Goal: Navigation & Orientation: Find specific page/section

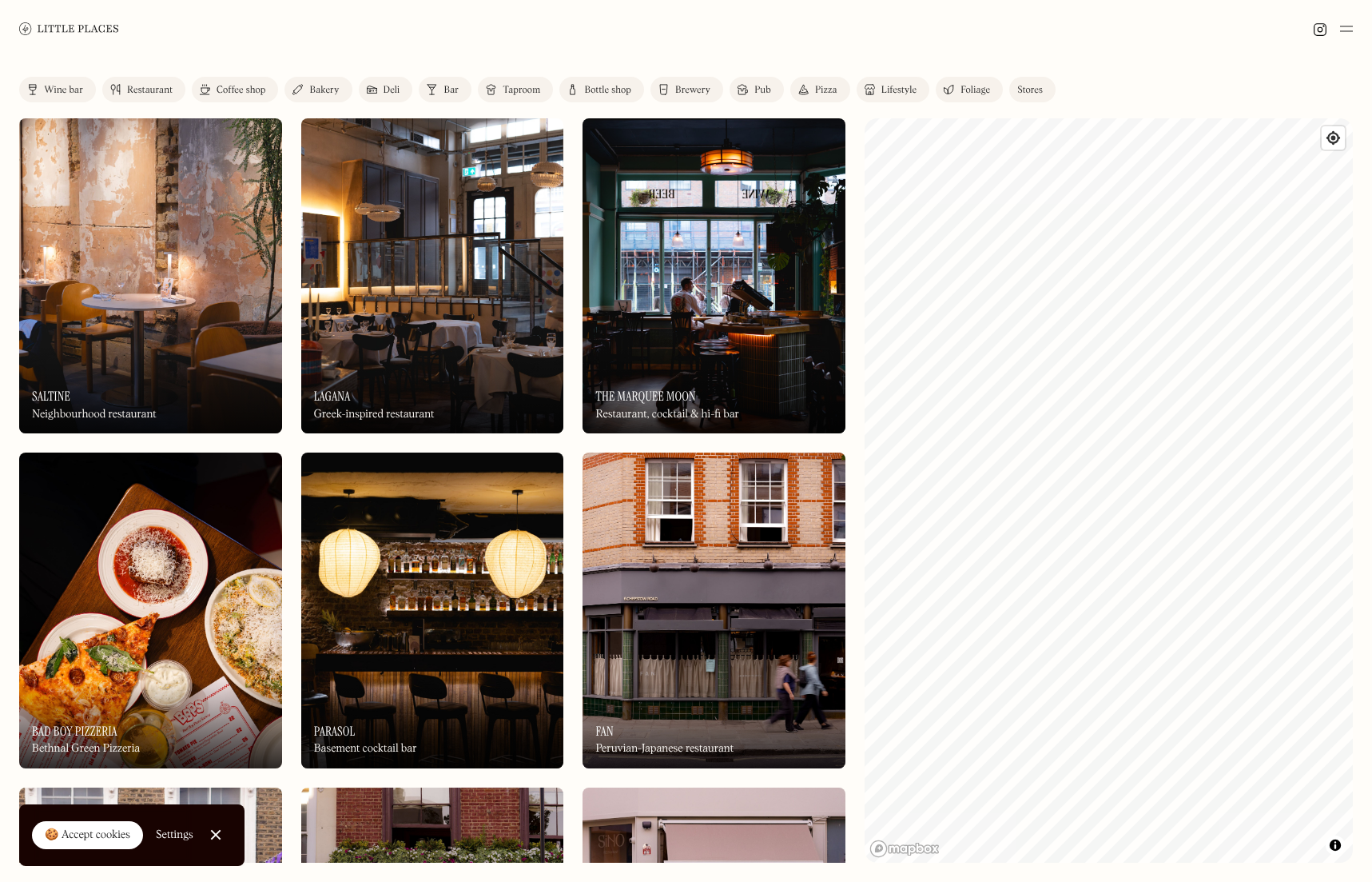
click at [745, 88] on img at bounding box center [742, 89] width 10 height 13
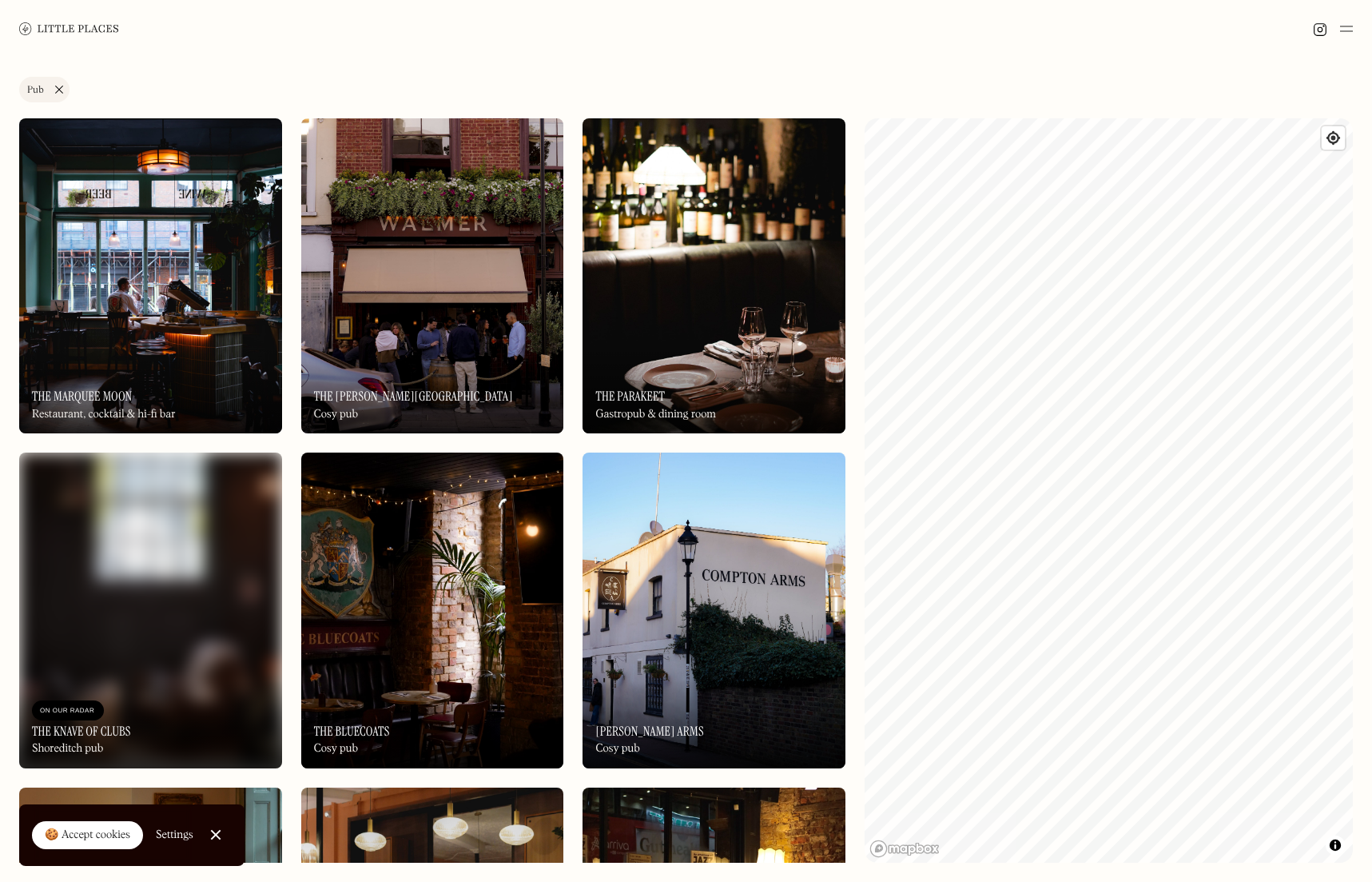
click at [60, 87] on link "Pub" at bounding box center [44, 89] width 50 height 26
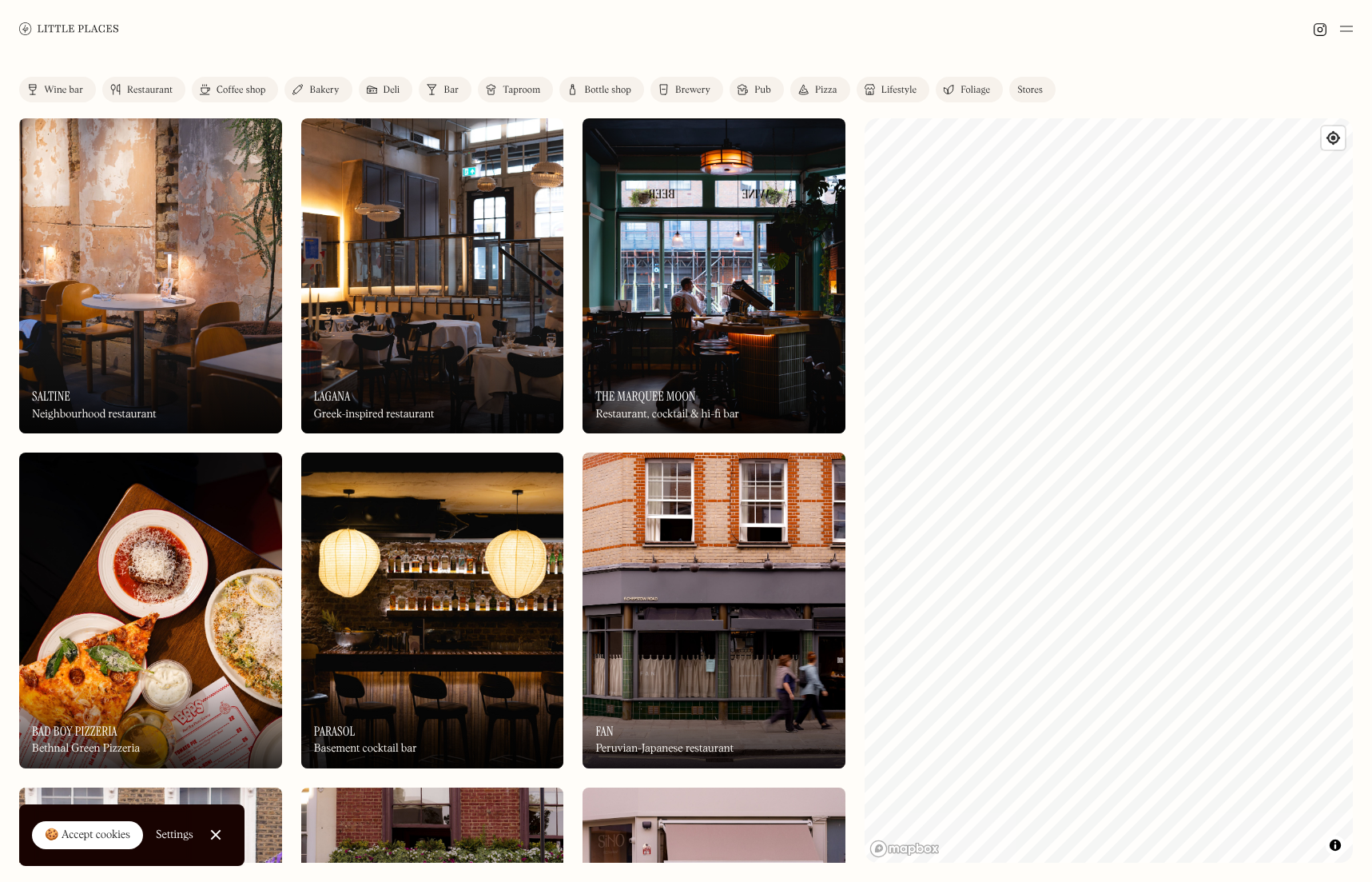
click at [446, 92] on div "Bar" at bounding box center [451, 90] width 15 height 10
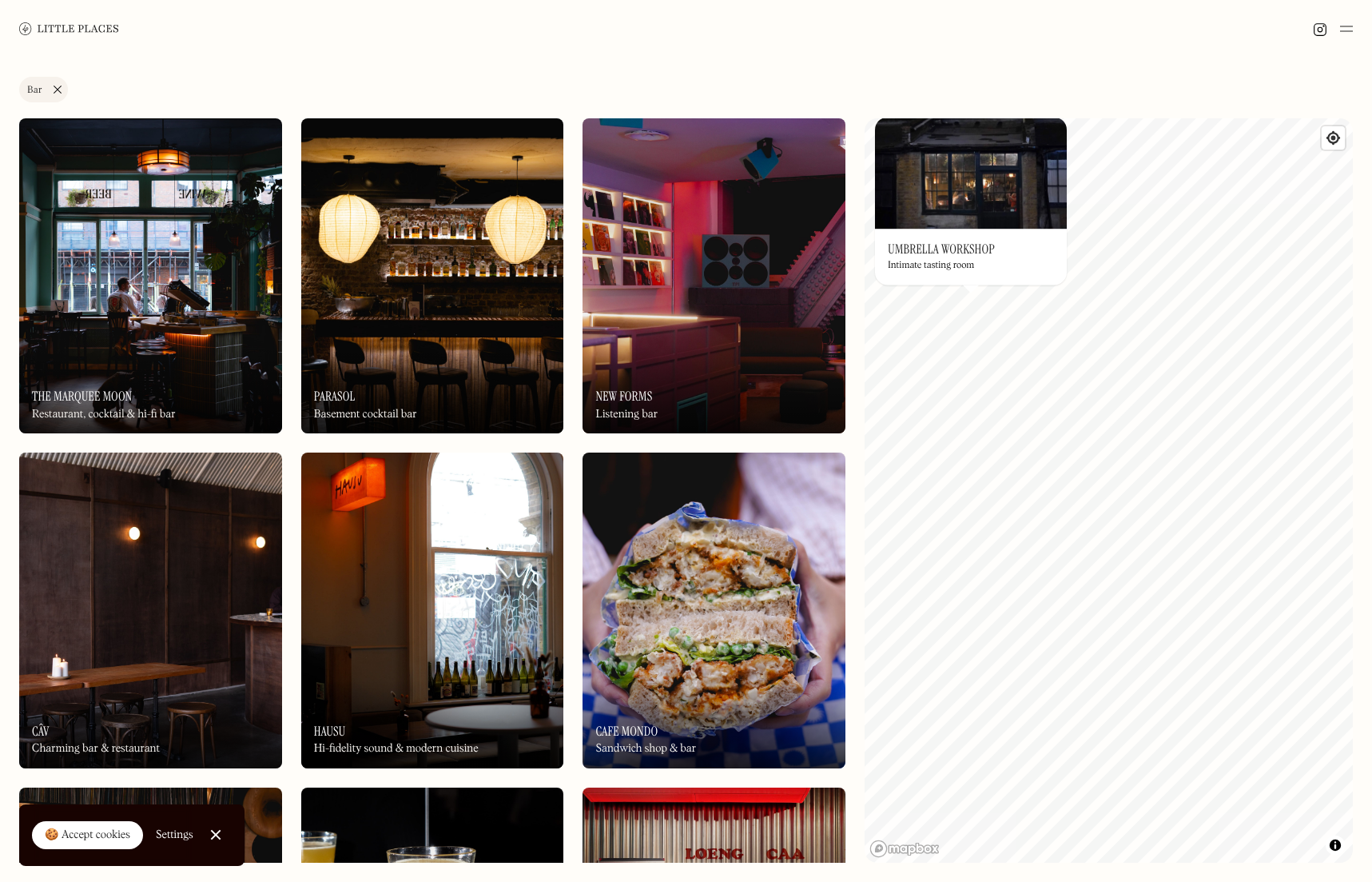
click at [947, 206] on img at bounding box center [971, 172] width 192 height 112
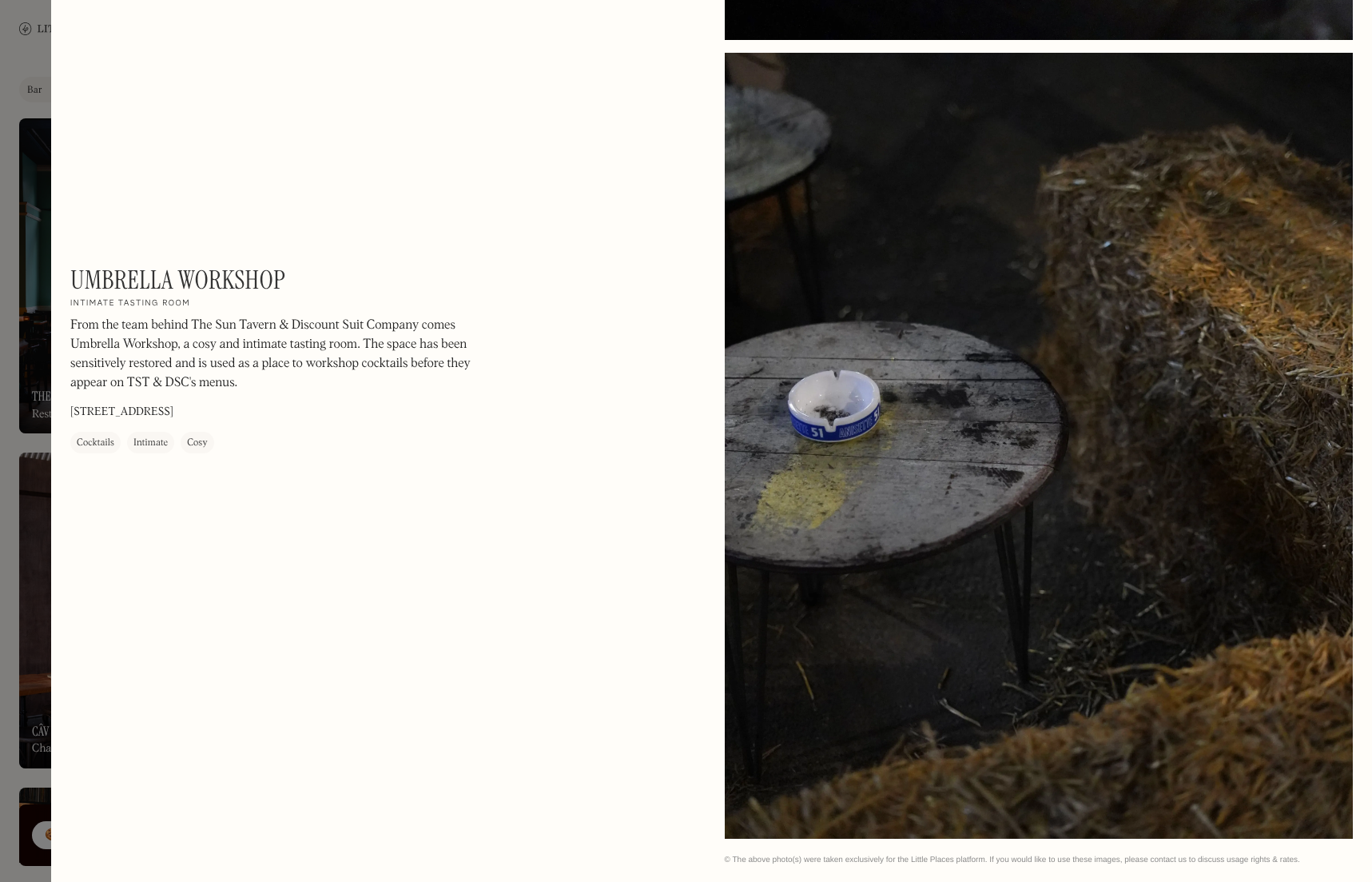
scroll to position [1644, 0]
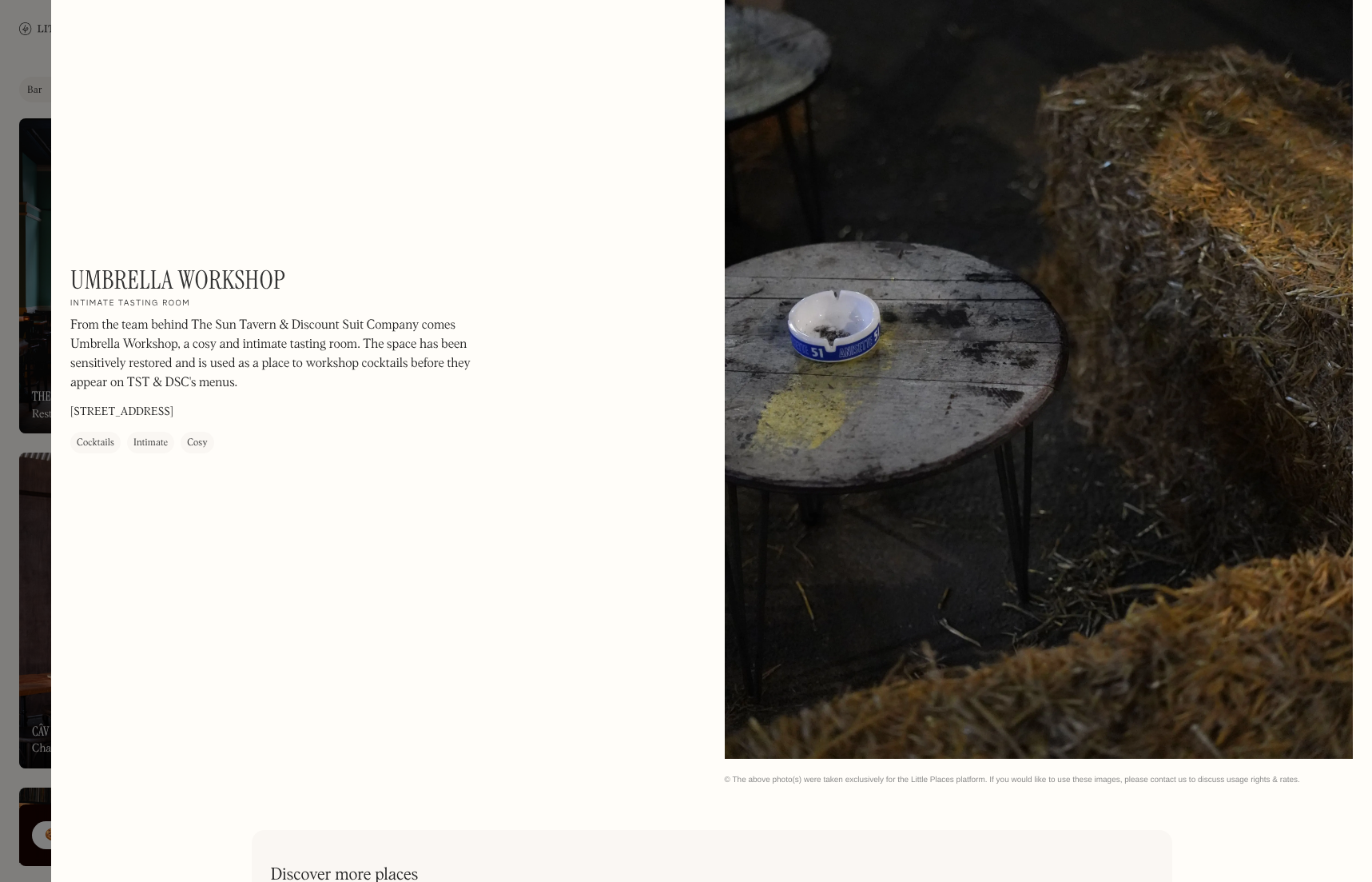
click at [11, 481] on div at bounding box center [686, 441] width 1372 height 882
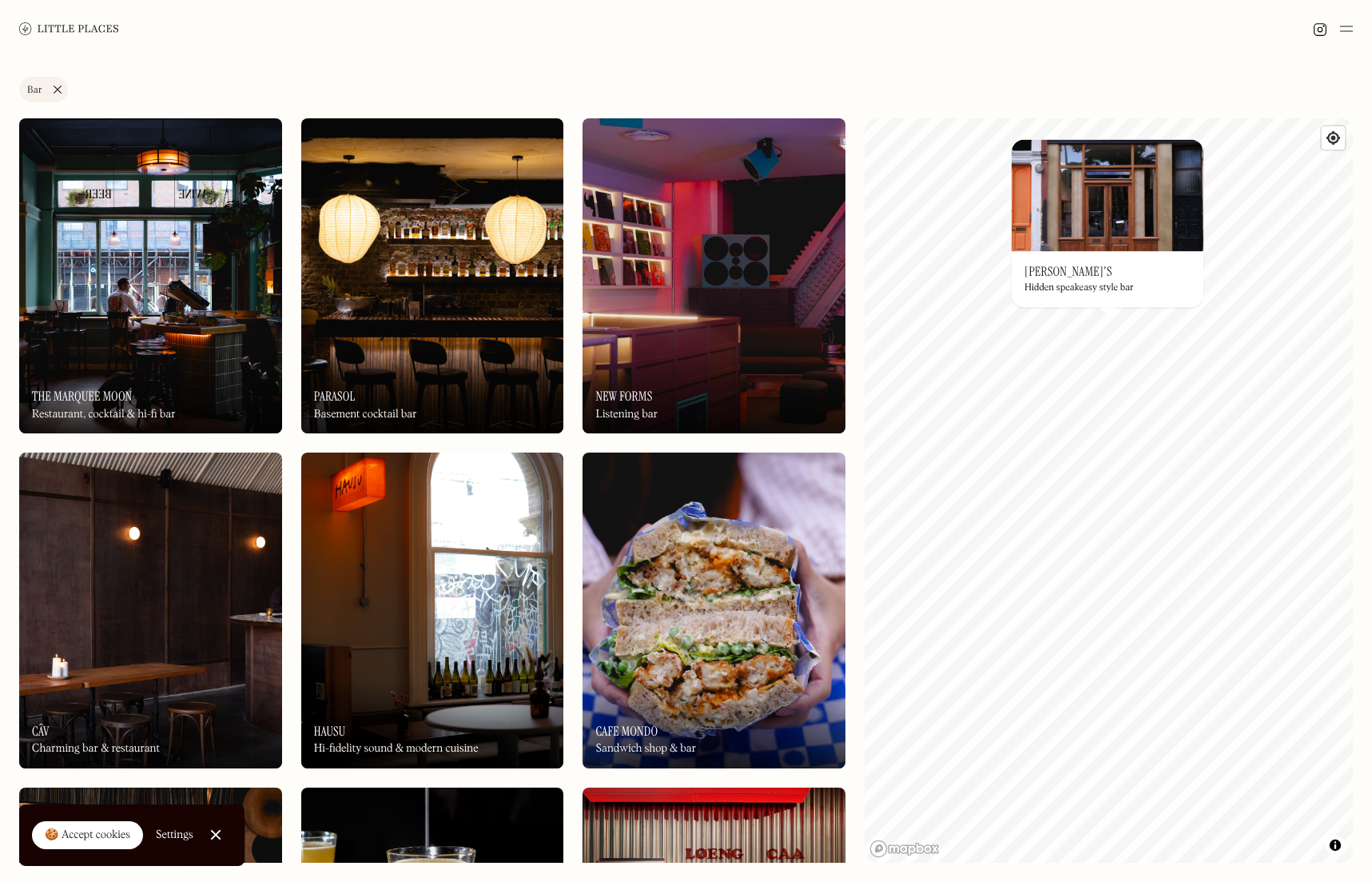
click at [1087, 247] on img at bounding box center [1108, 195] width 192 height 112
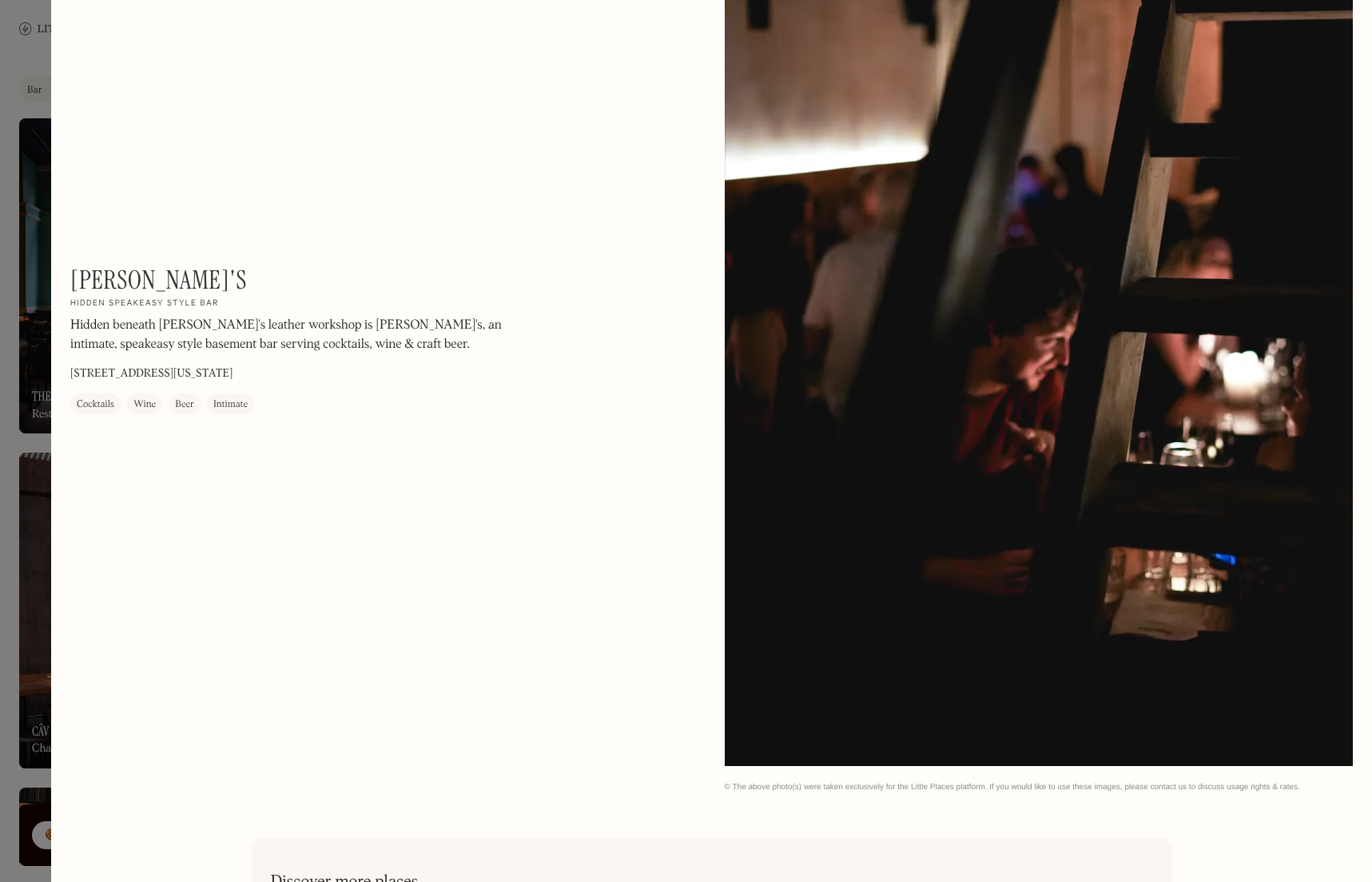
scroll to position [2743, 0]
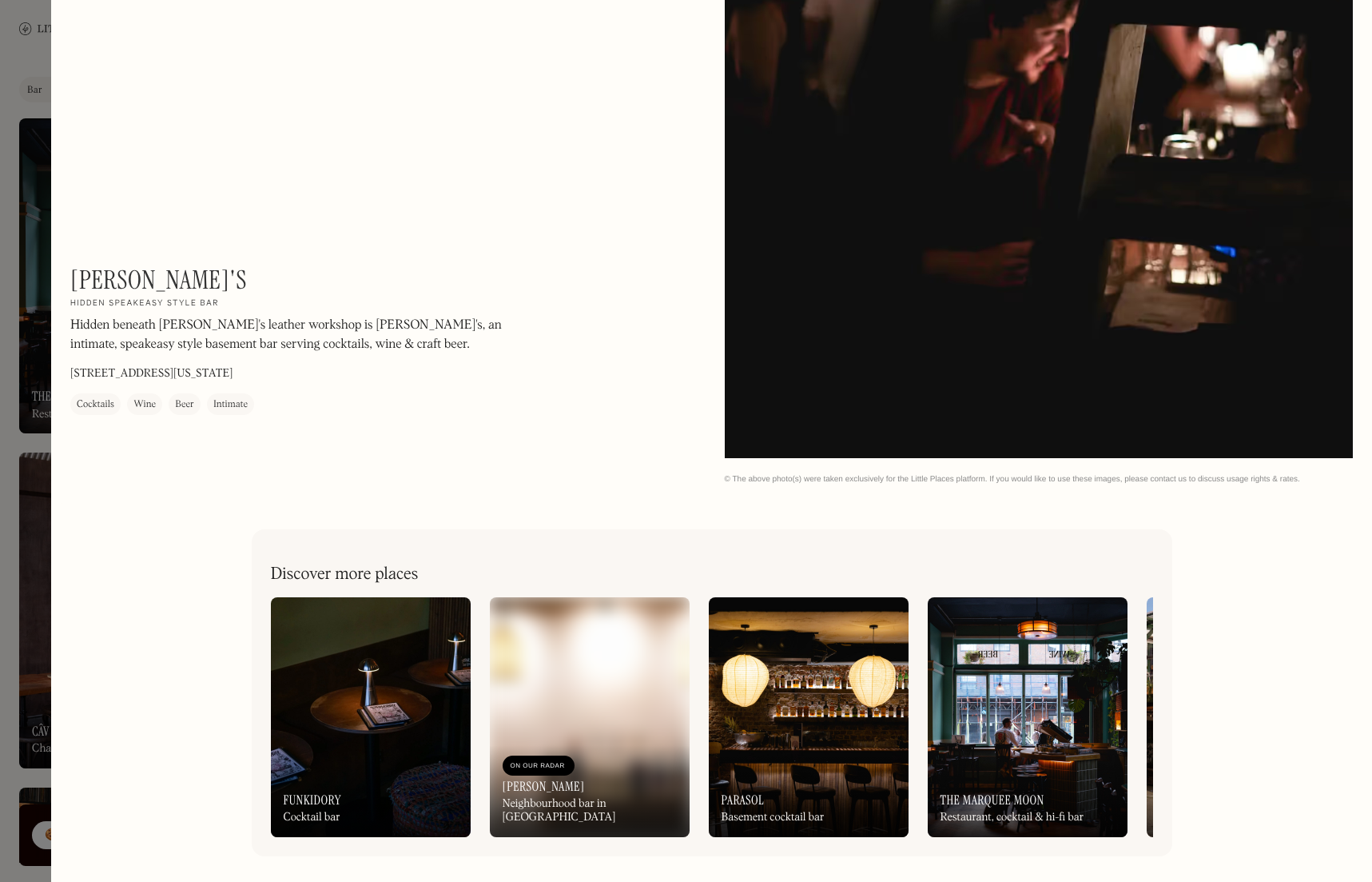
click at [41, 362] on div at bounding box center [686, 441] width 1372 height 882
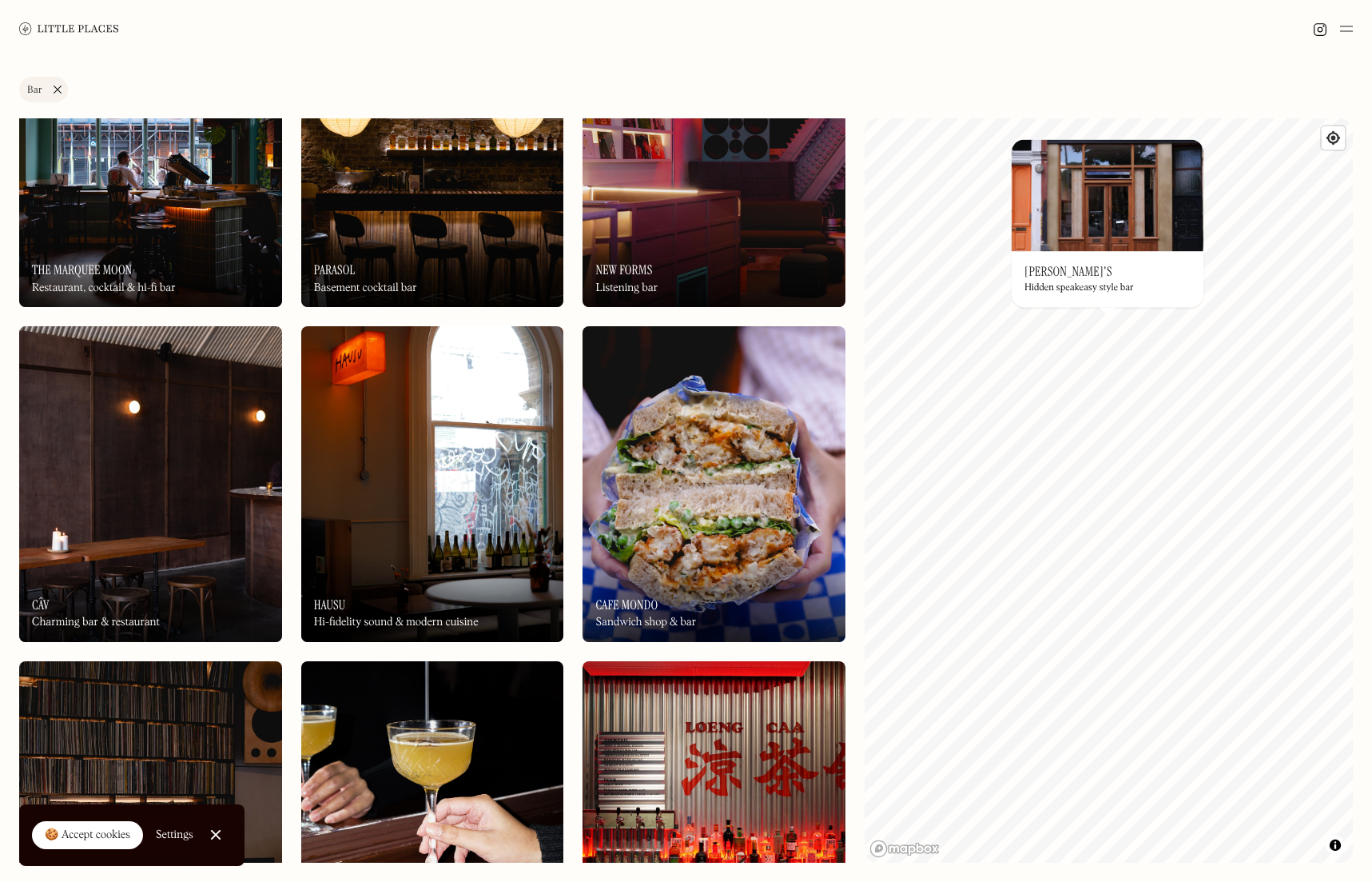
scroll to position [303, 0]
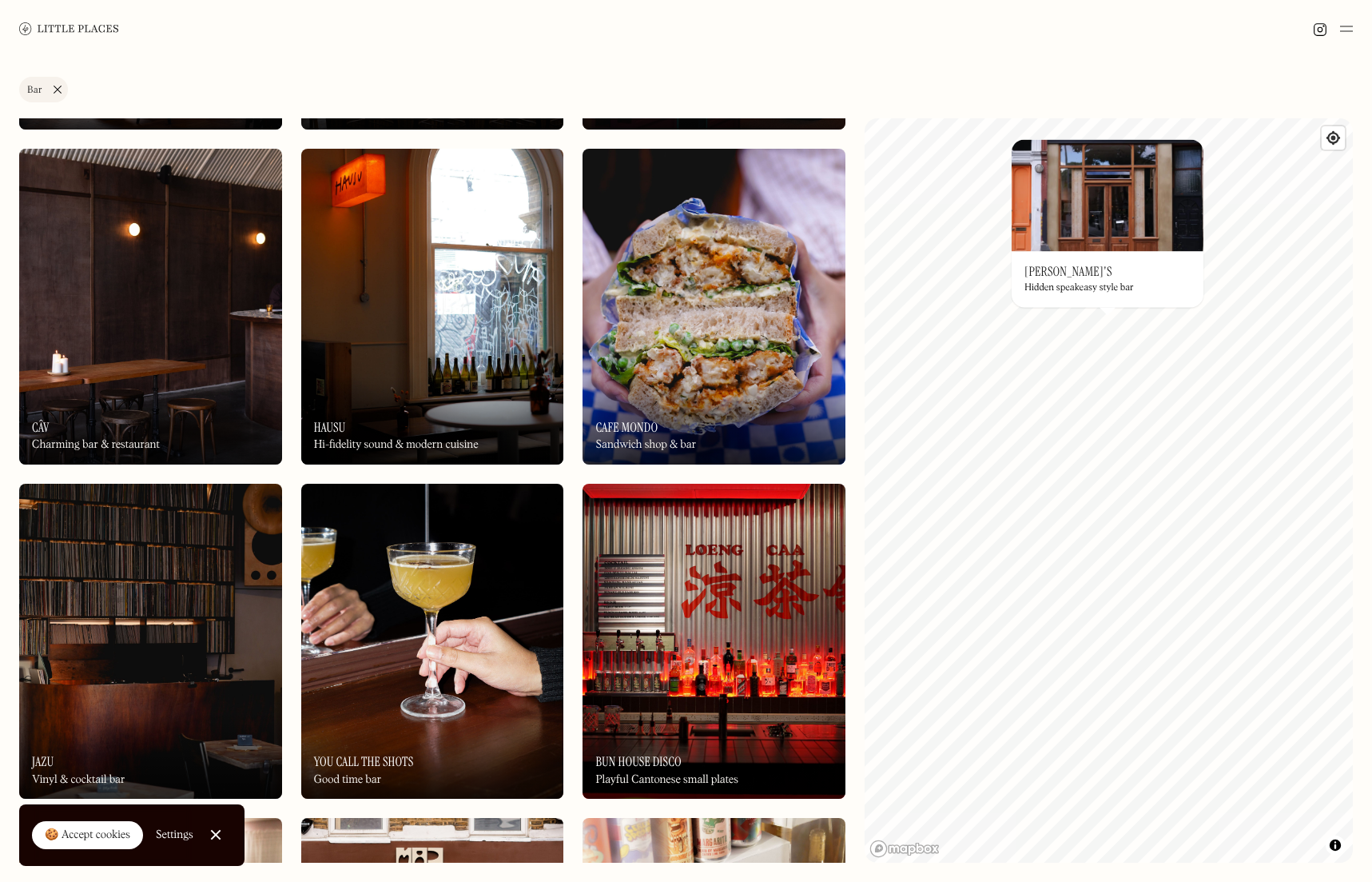
click at [5, 282] on div "Label Bar Wine bar Restaurant Coffee shop Bakery Deli Bar Taproom Bottle shop B…" at bounding box center [686, 469] width 1372 height 824
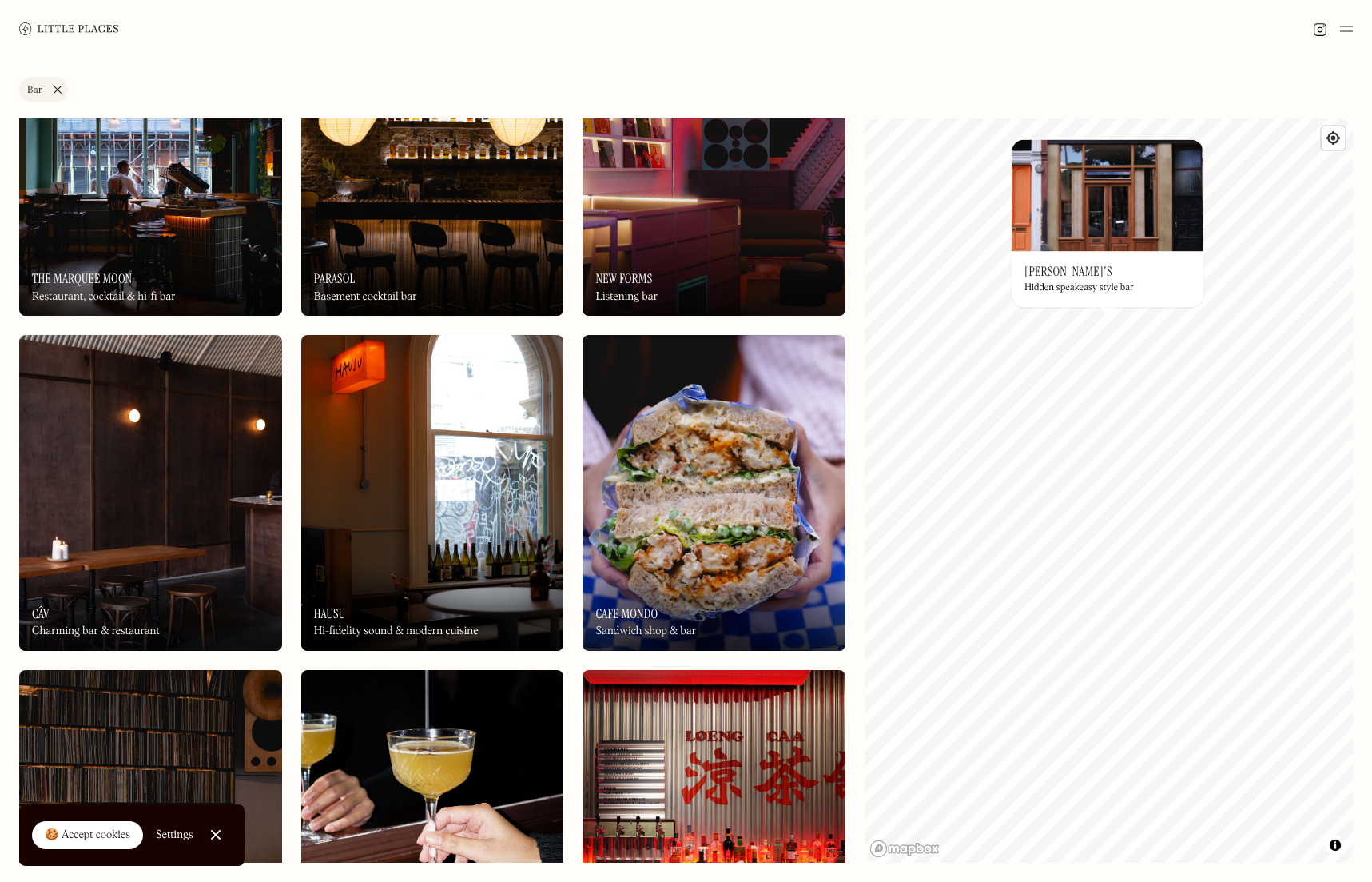
scroll to position [0, 0]
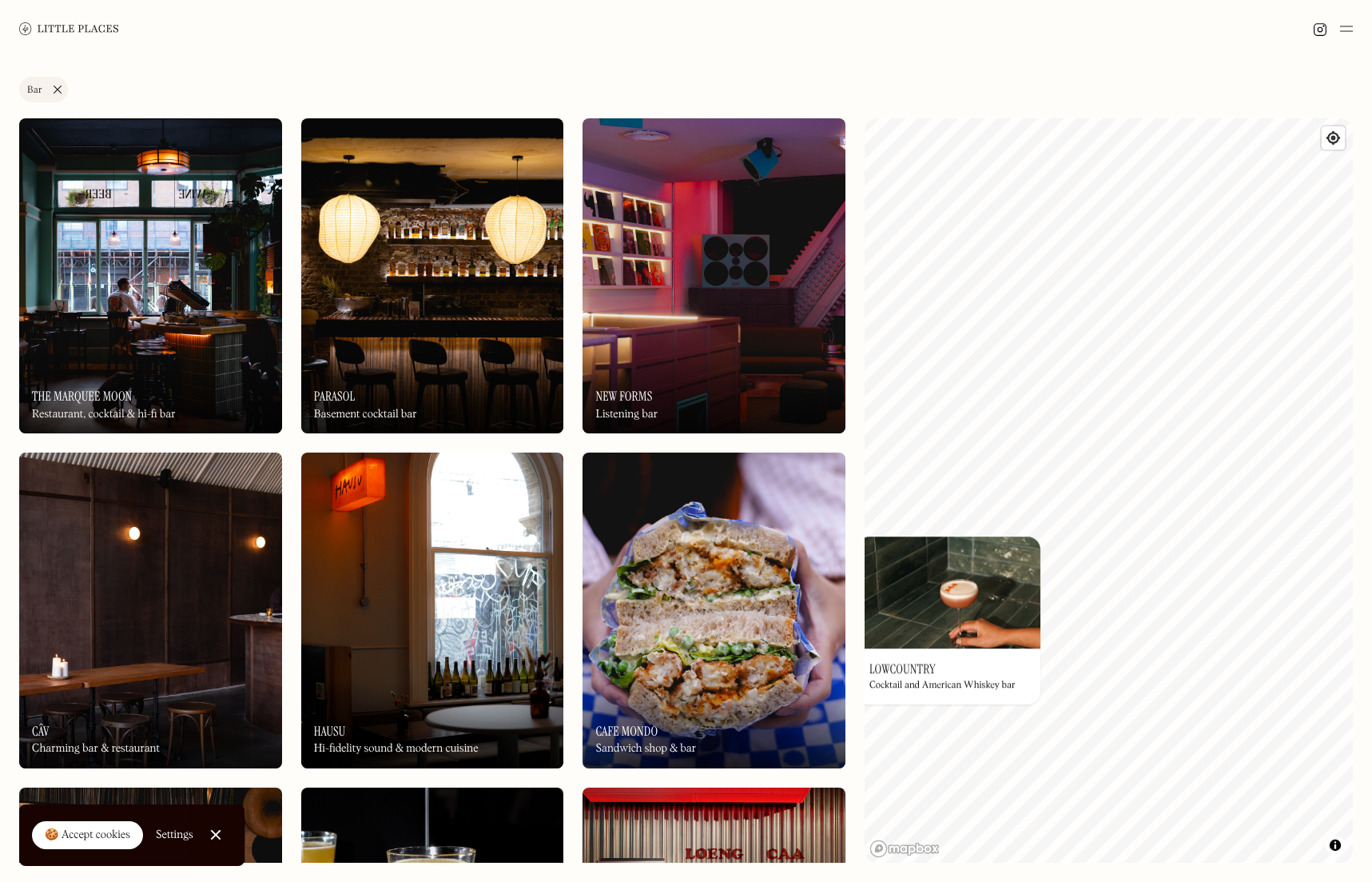
click at [56, 86] on link "Bar" at bounding box center [44, 89] width 49 height 26
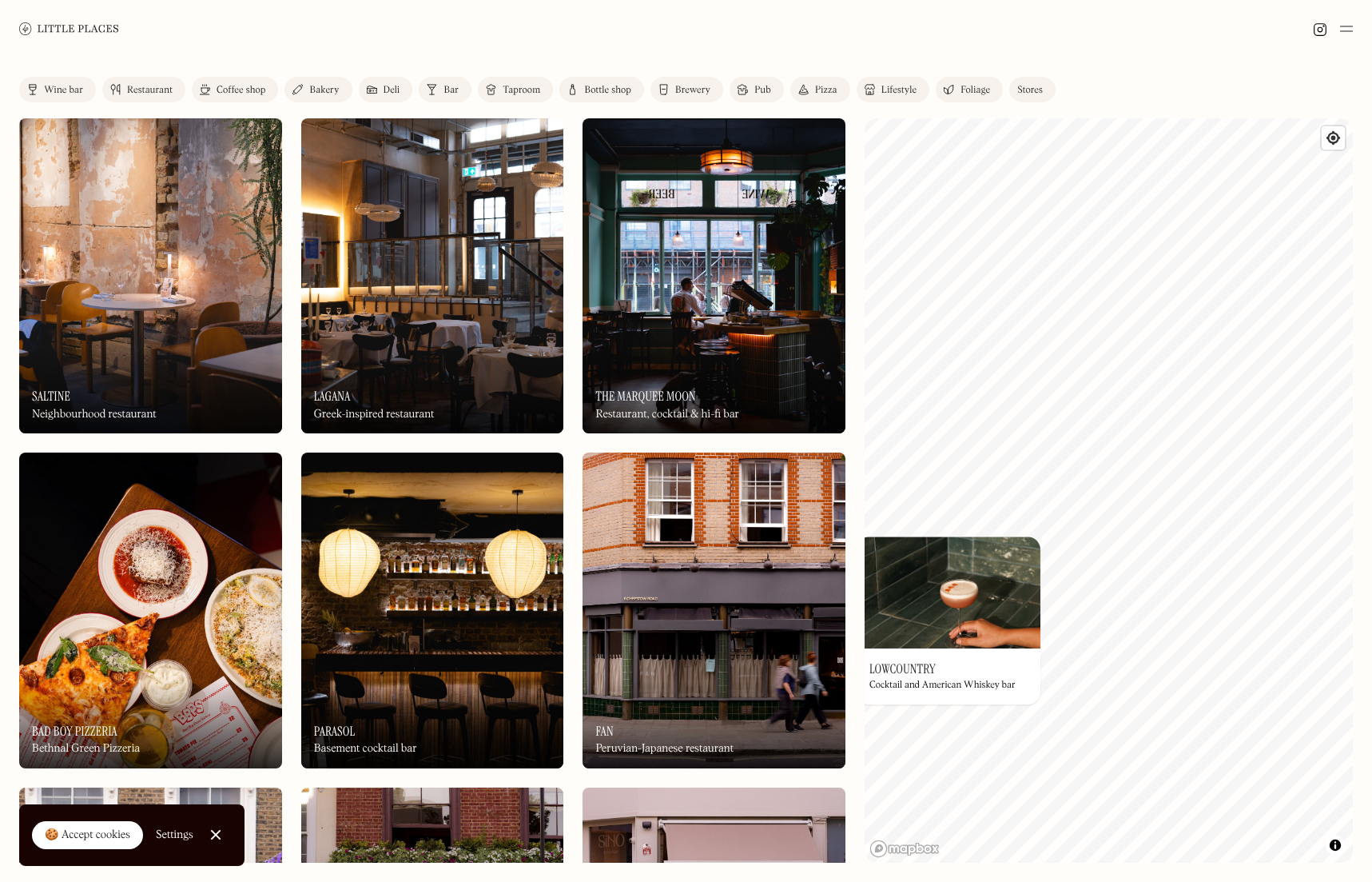
click at [755, 80] on link "Pub" at bounding box center [757, 89] width 55 height 26
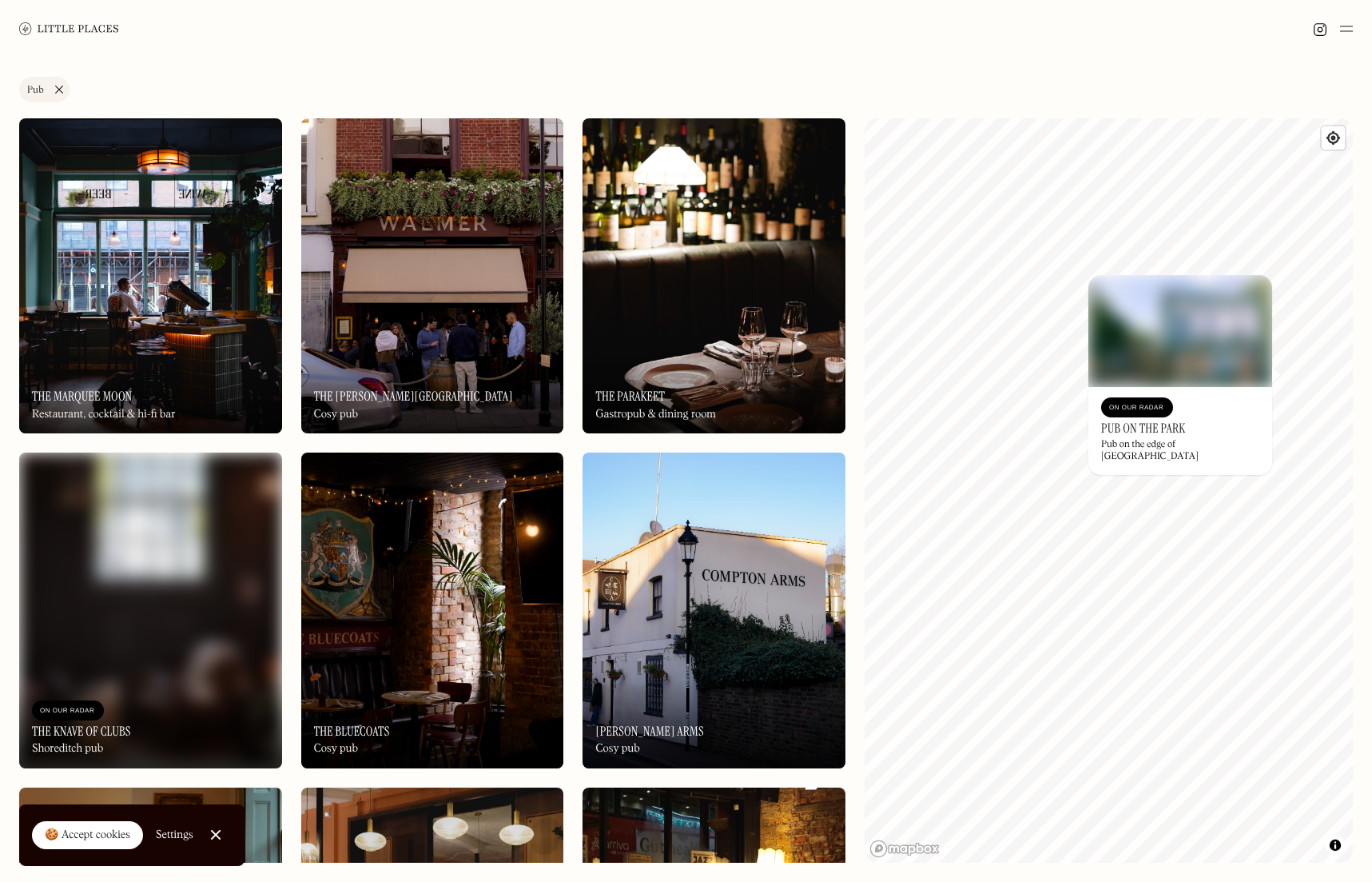
click at [1191, 440] on div "© Mapbox © OpenStreetMap Improve this map On Our Radar Pub On The Park Pub on t…" at bounding box center [1109, 490] width 488 height 744
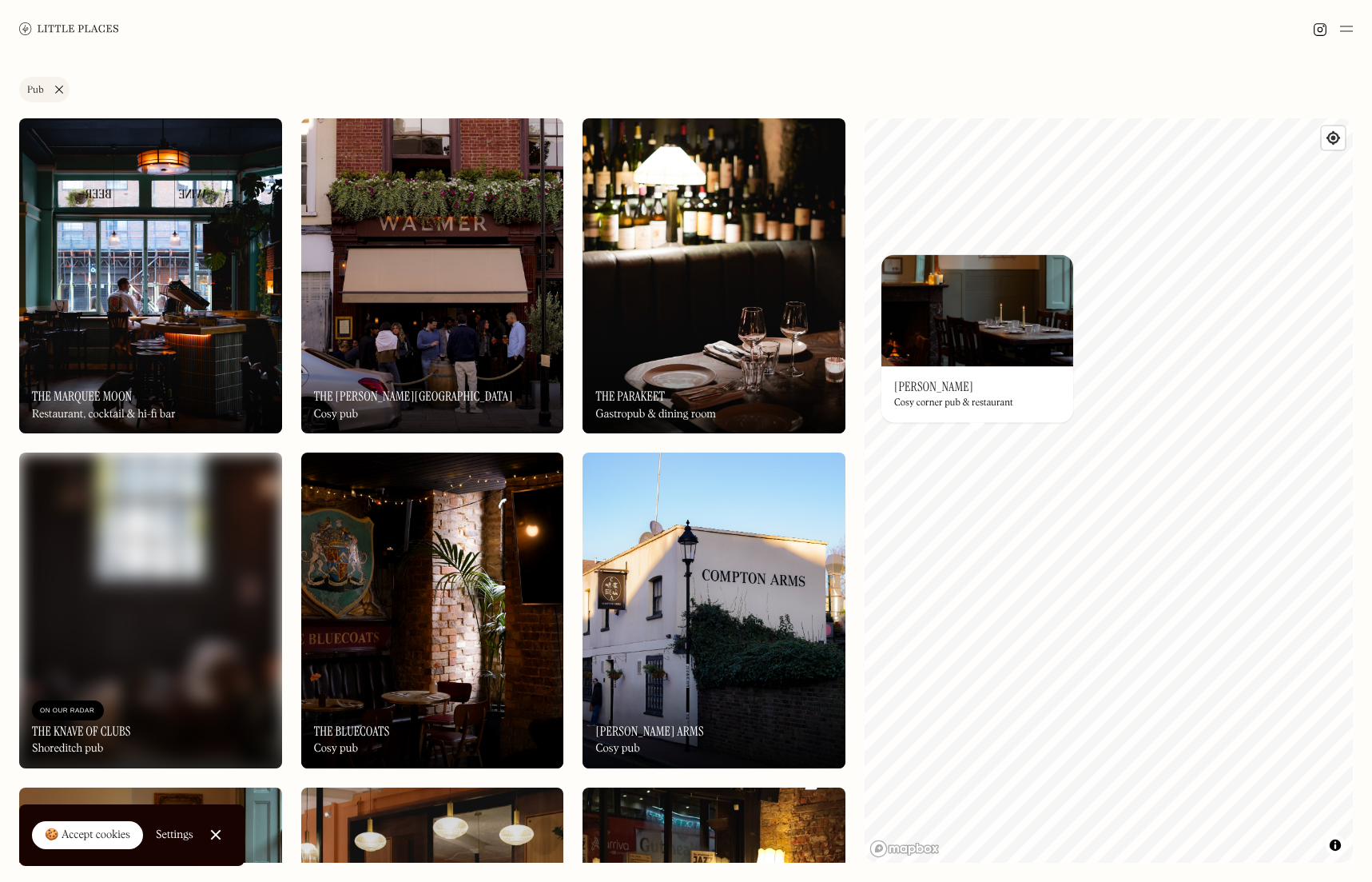
click at [983, 323] on img at bounding box center [978, 310] width 192 height 112
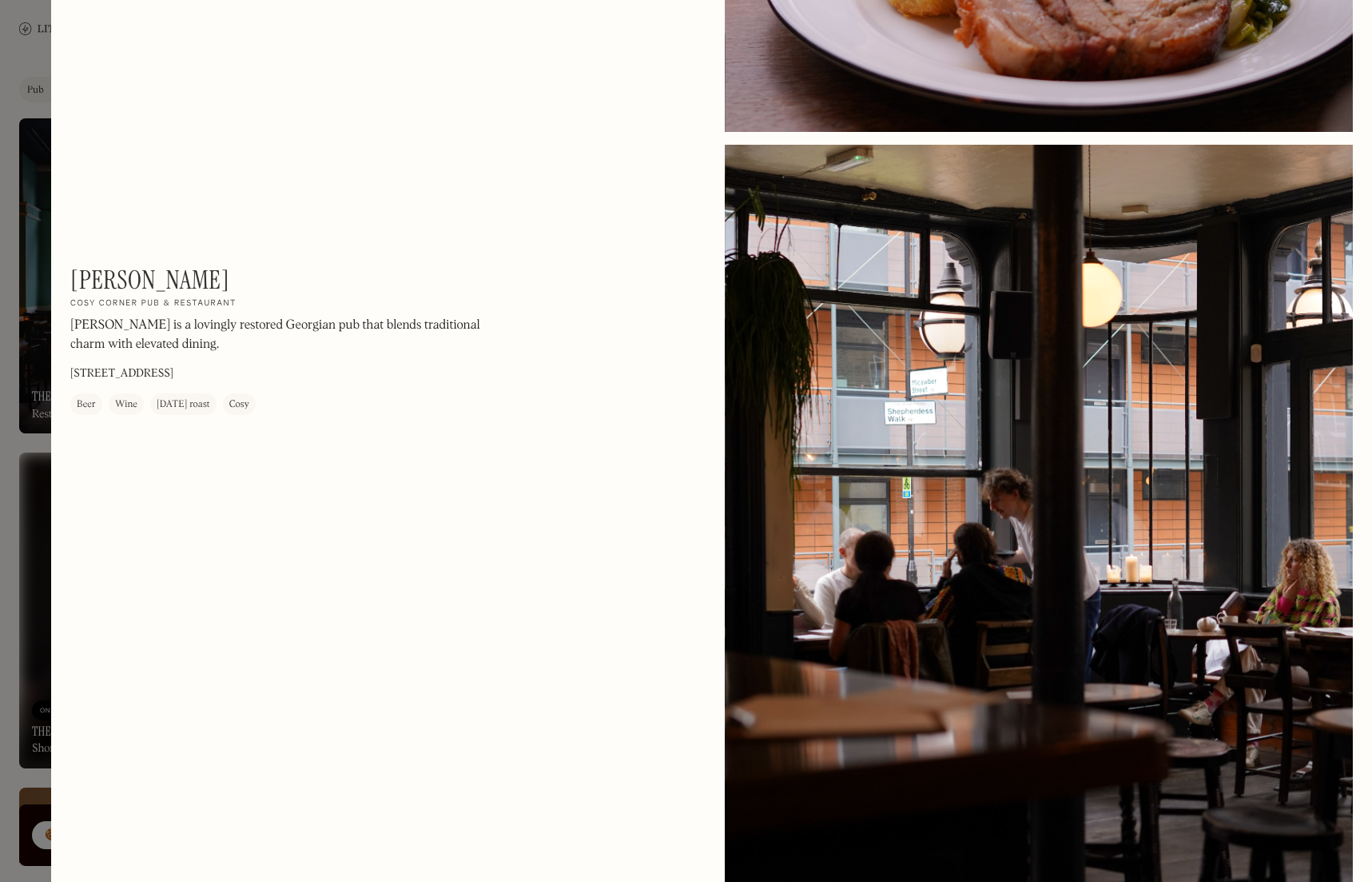
scroll to position [1616, 0]
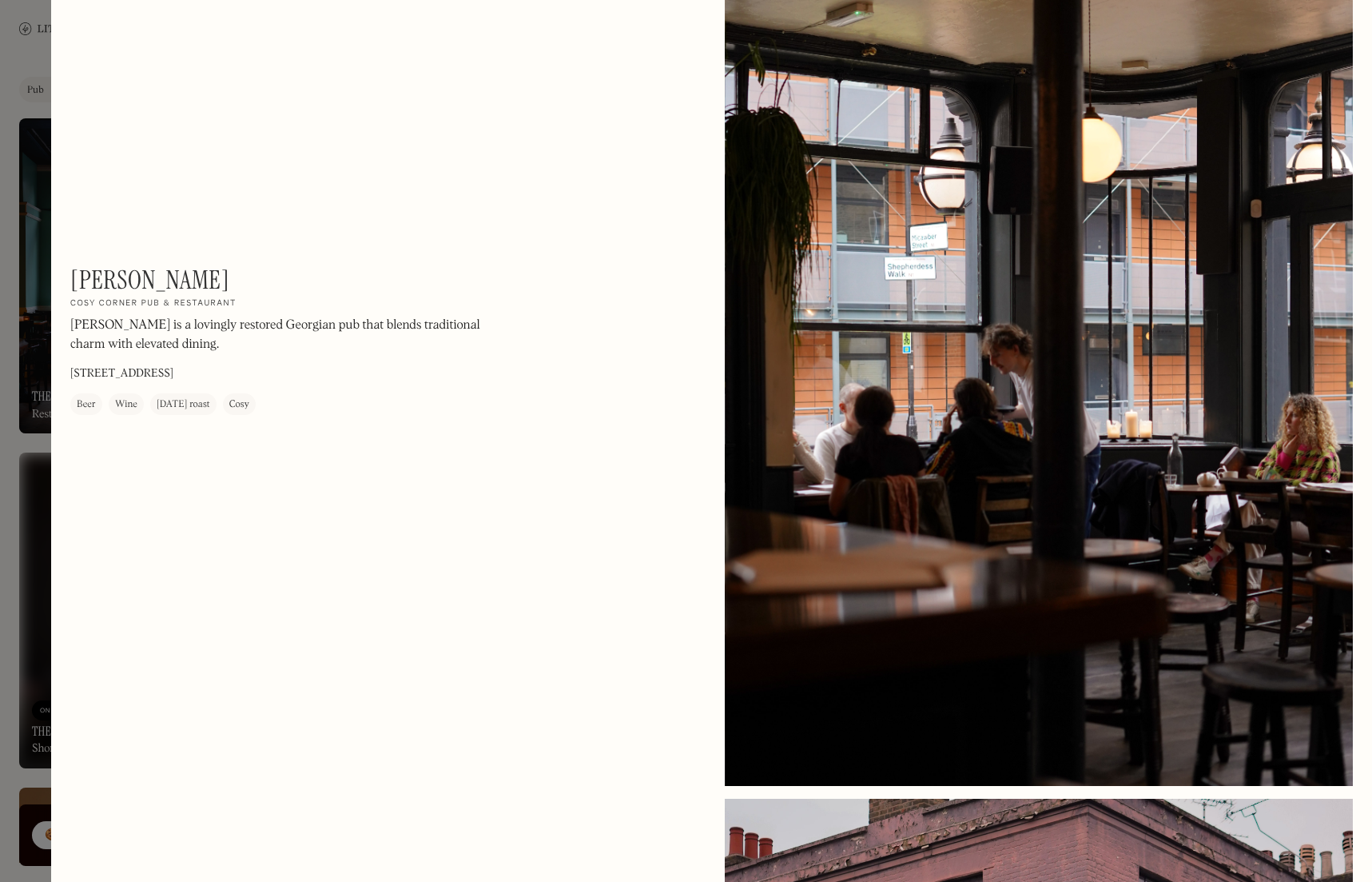
click at [26, 17] on div at bounding box center [686, 441] width 1372 height 882
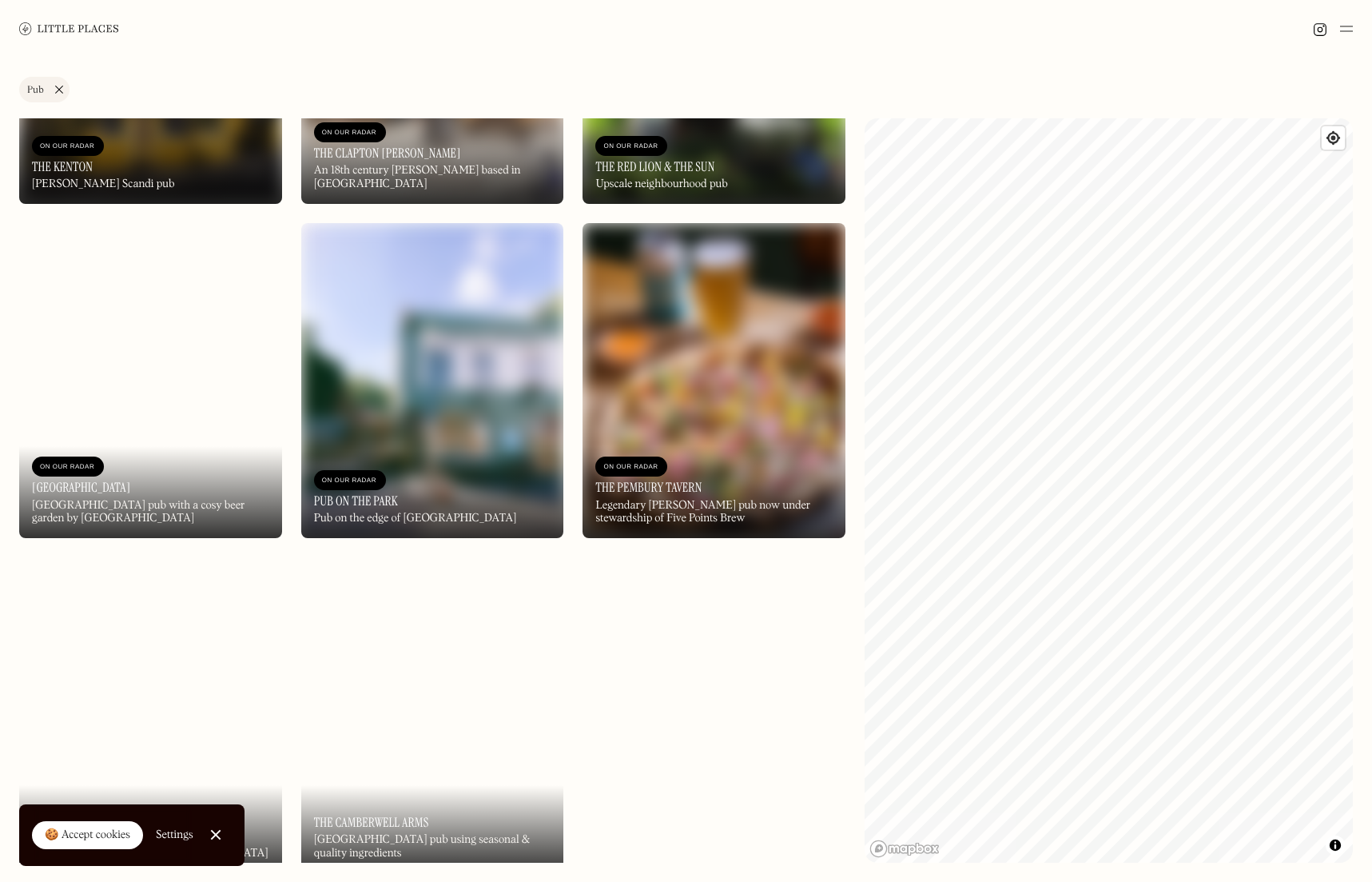
scroll to position [1917, 0]
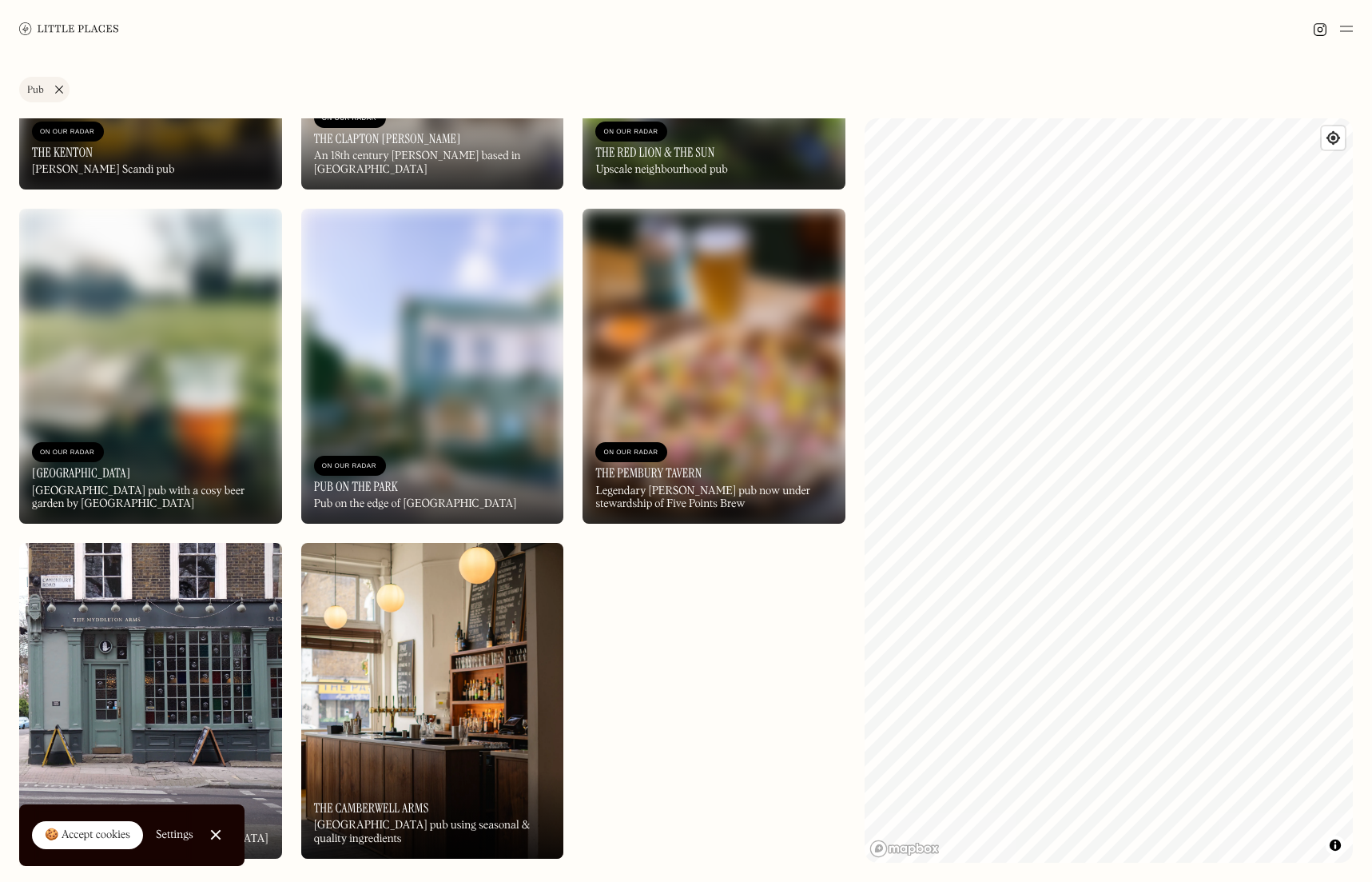
click at [62, 92] on link "Pub" at bounding box center [44, 89] width 50 height 26
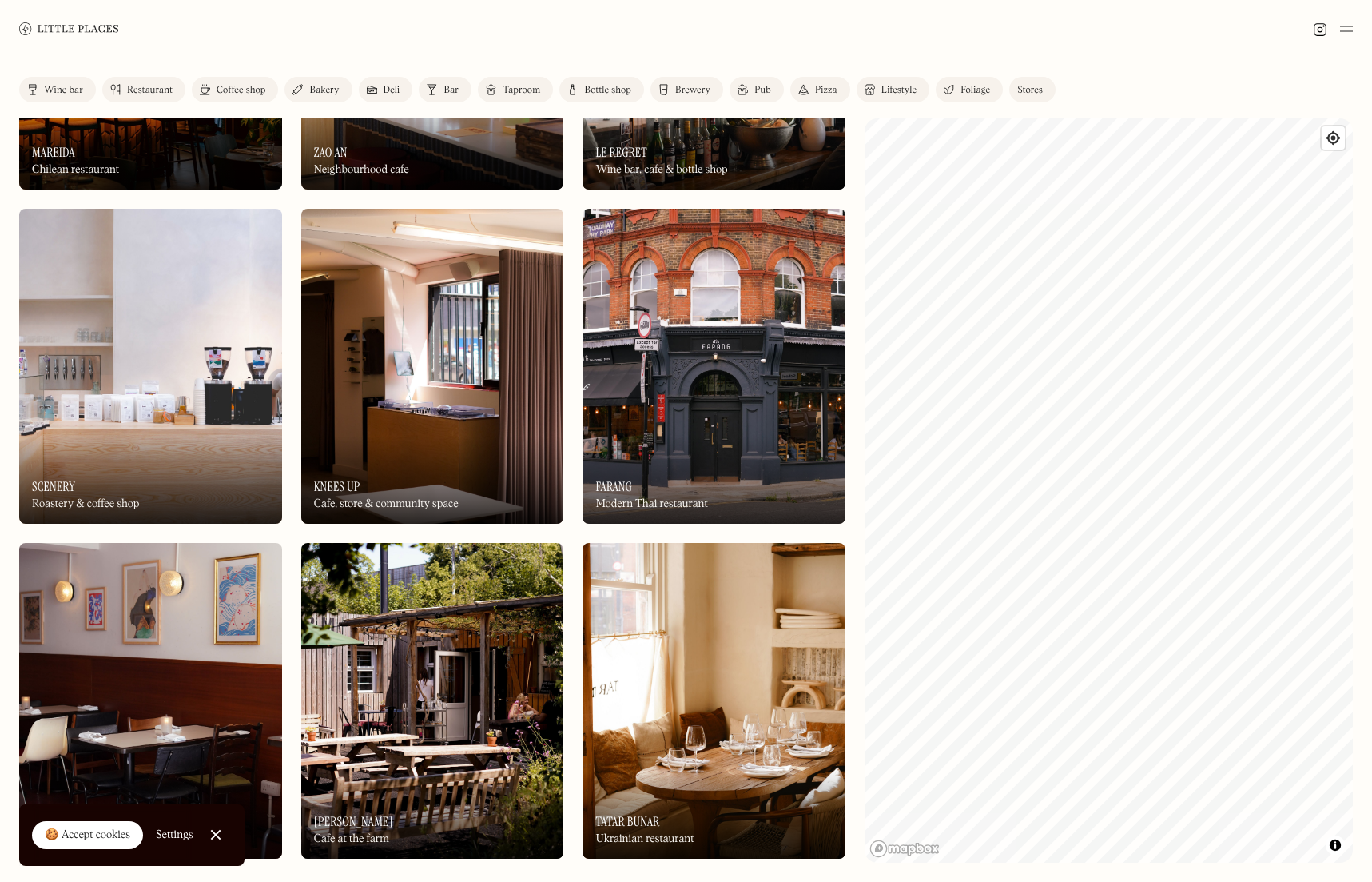
click at [208, 834] on link "Close Cookie Popup" at bounding box center [215, 834] width 32 height 32
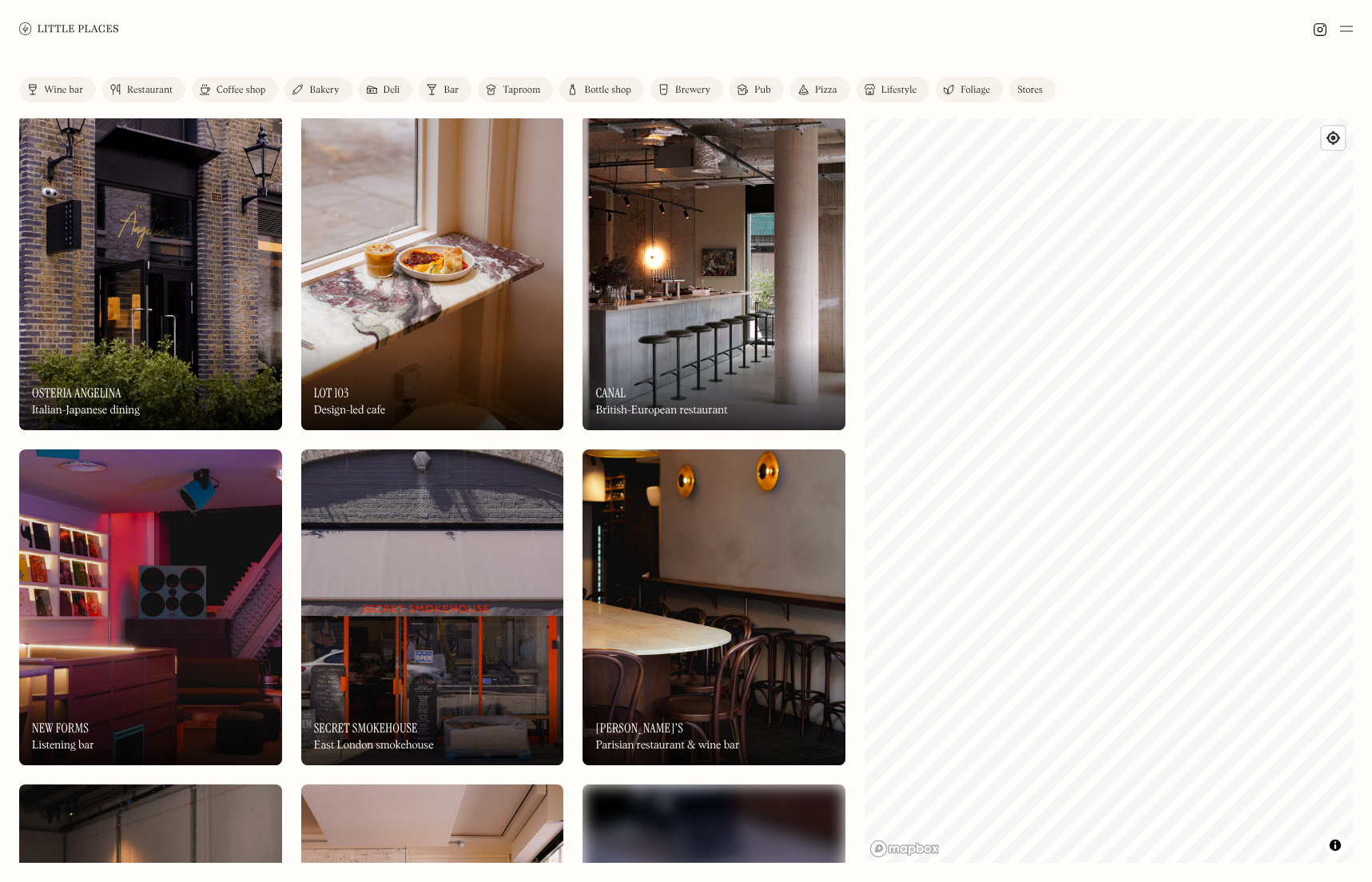
click at [757, 375] on div "Label Wine bar Restaurant Coffee shop Bakery Deli Bar Taproom Bottle shop Brewe…" at bounding box center [686, 469] width 1372 height 824
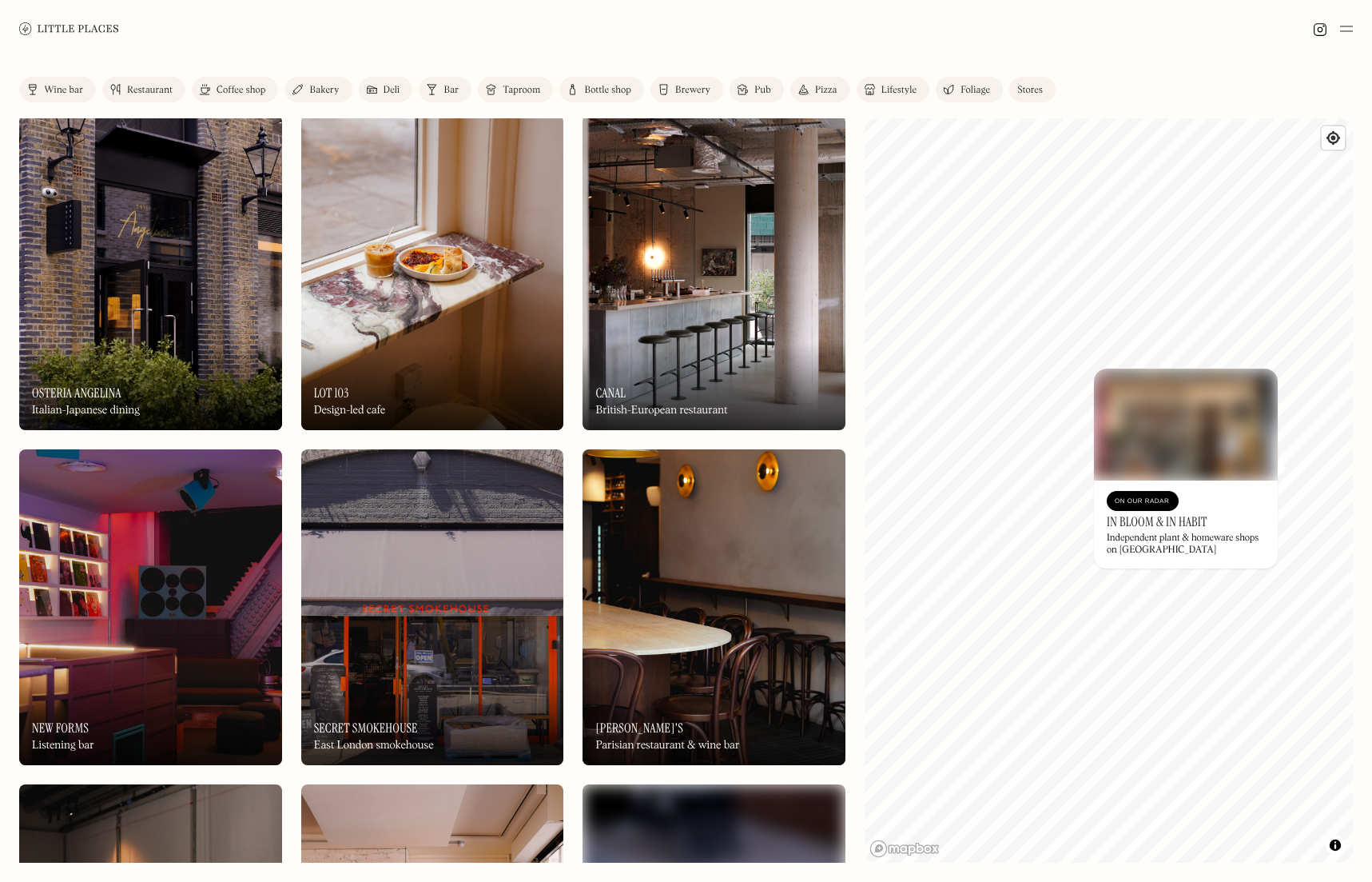
click at [1254, 510] on div "© Mapbox © OpenStreetMap Improve this map On Our Radar In Bloom & In Habit Inde…" at bounding box center [1109, 490] width 488 height 744
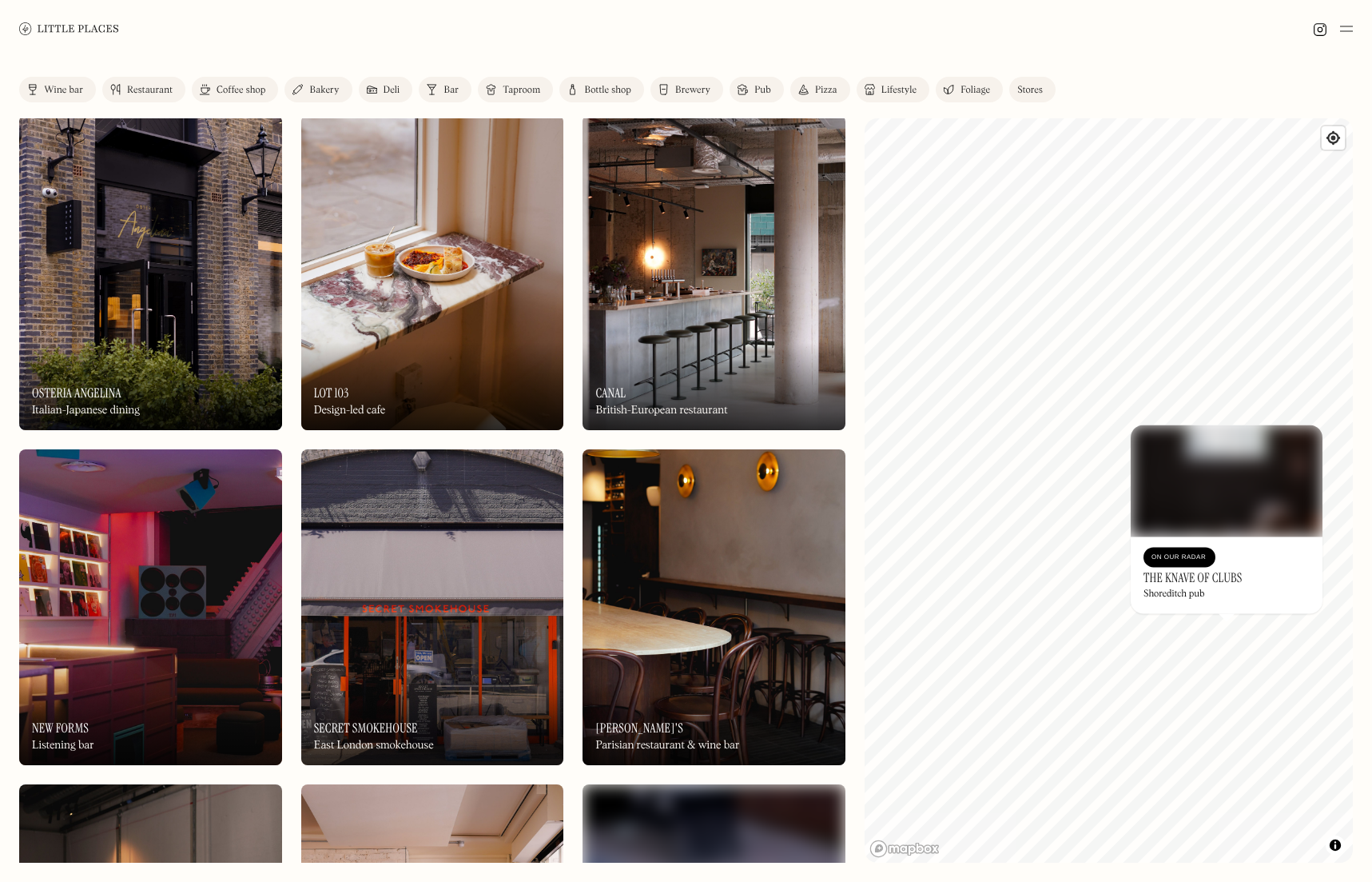
click at [1121, 480] on div "© Mapbox © OpenStreetMap Improve this map On Our Radar The Knave of Clubs Shore…" at bounding box center [1109, 490] width 488 height 744
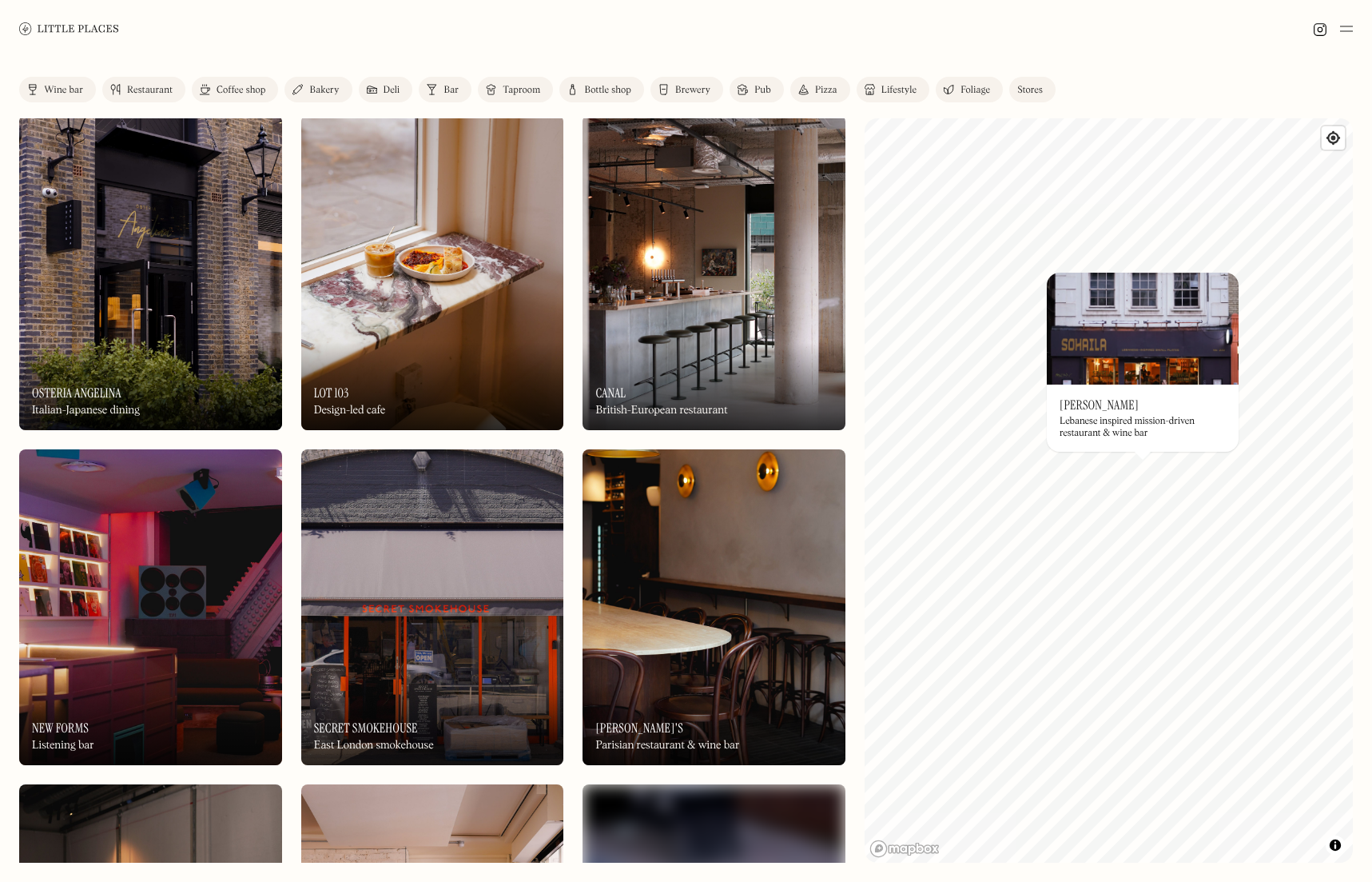
click at [1142, 347] on img at bounding box center [1142, 328] width 192 height 112
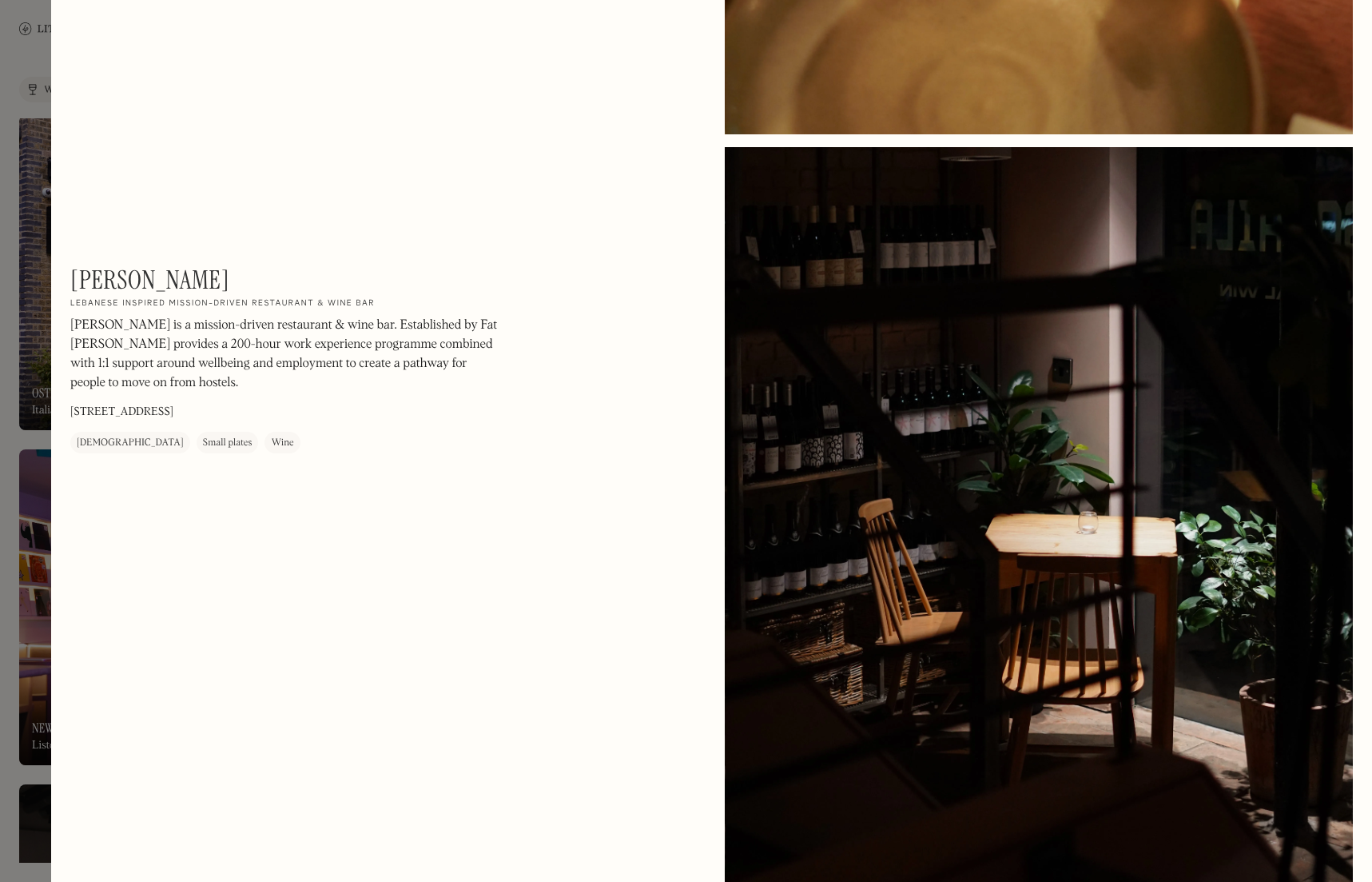
scroll to position [2743, 0]
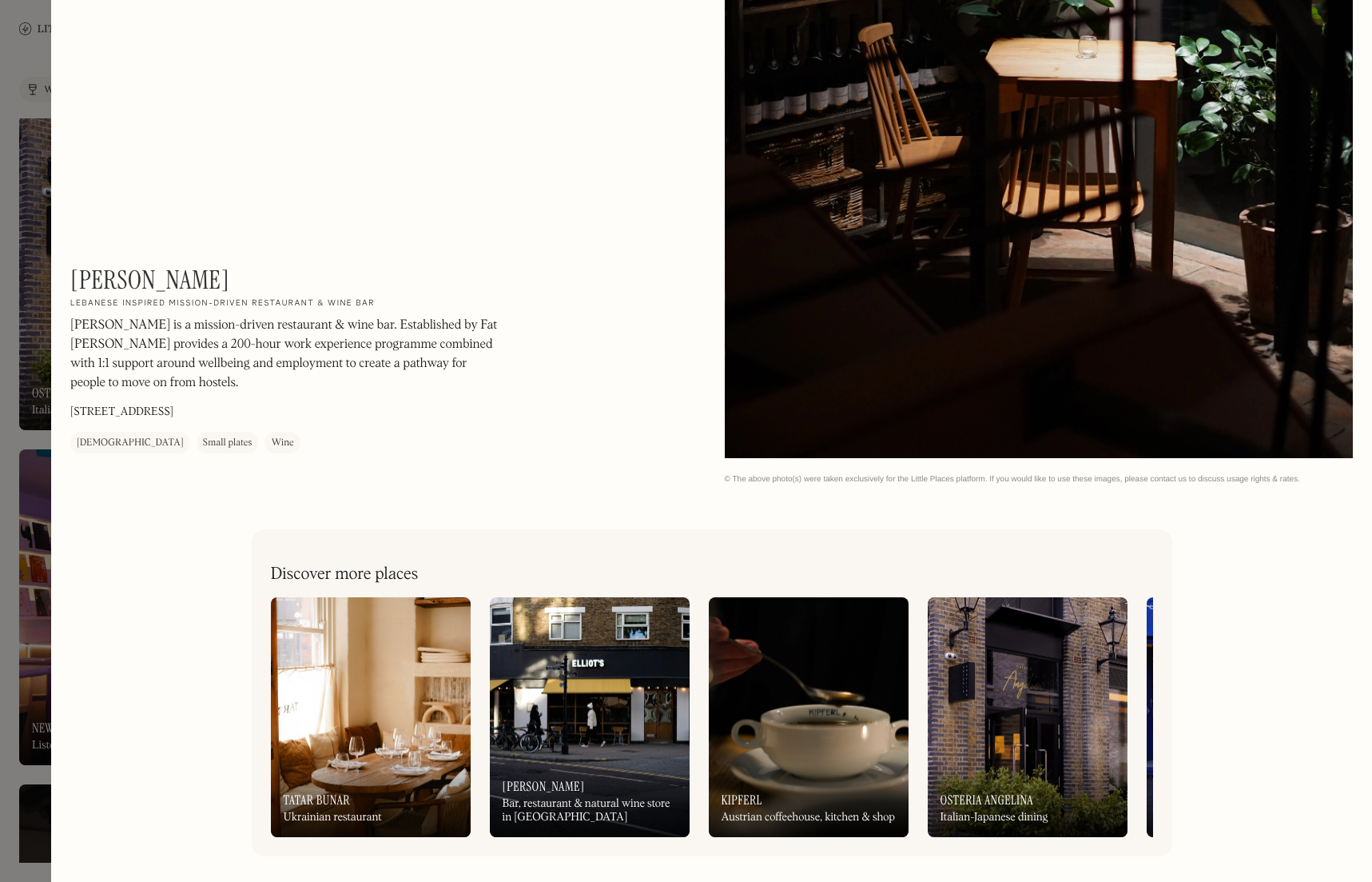
click at [14, 214] on div at bounding box center [686, 441] width 1372 height 882
